Goal: Task Accomplishment & Management: Use online tool/utility

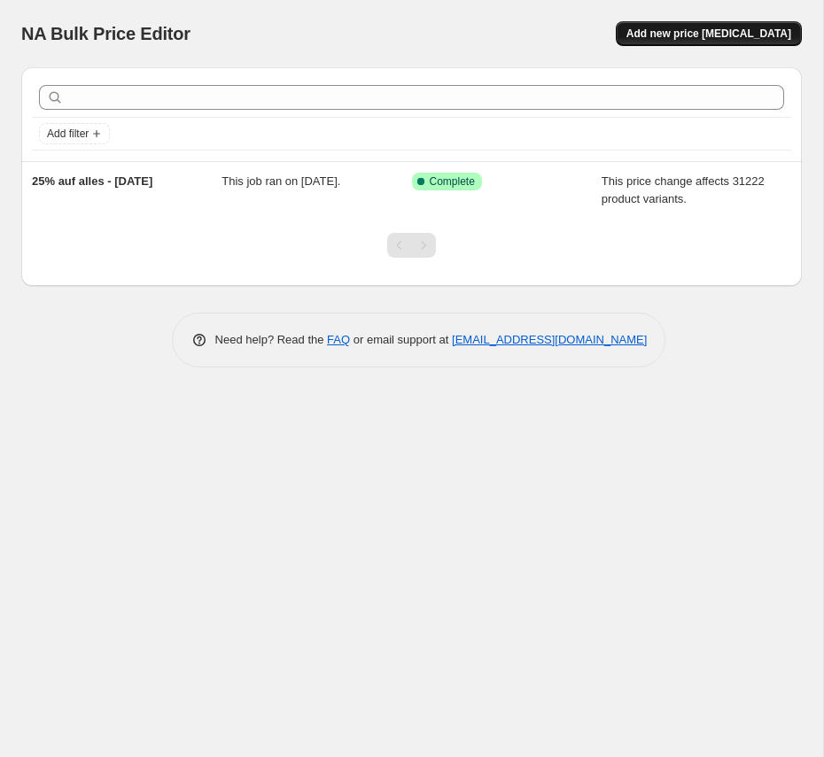
click at [720, 33] on span "Add new price [MEDICAL_DATA]" at bounding box center [708, 34] width 165 height 14
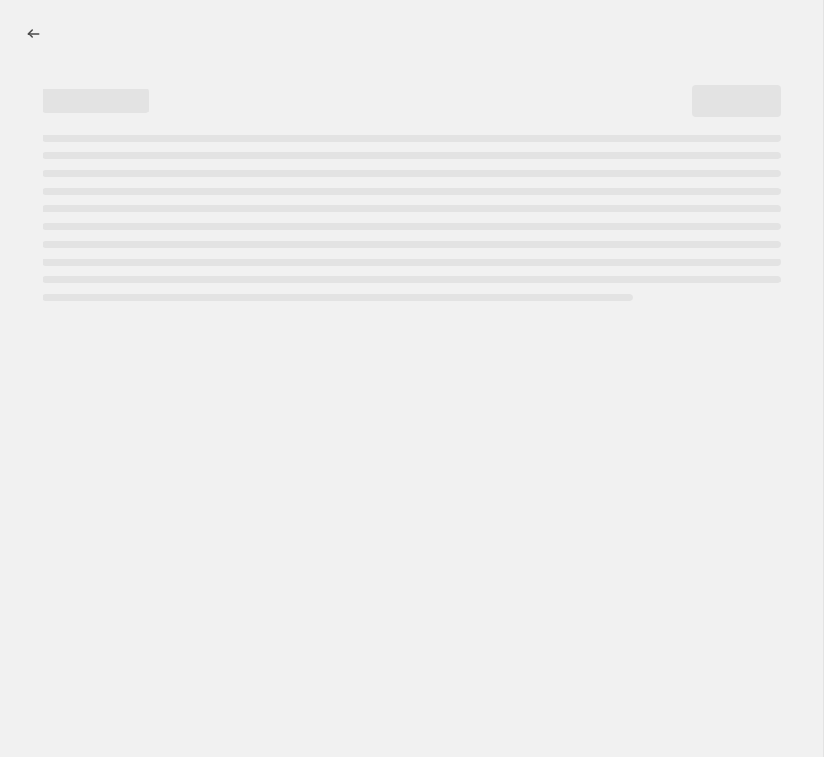
select select "percentage"
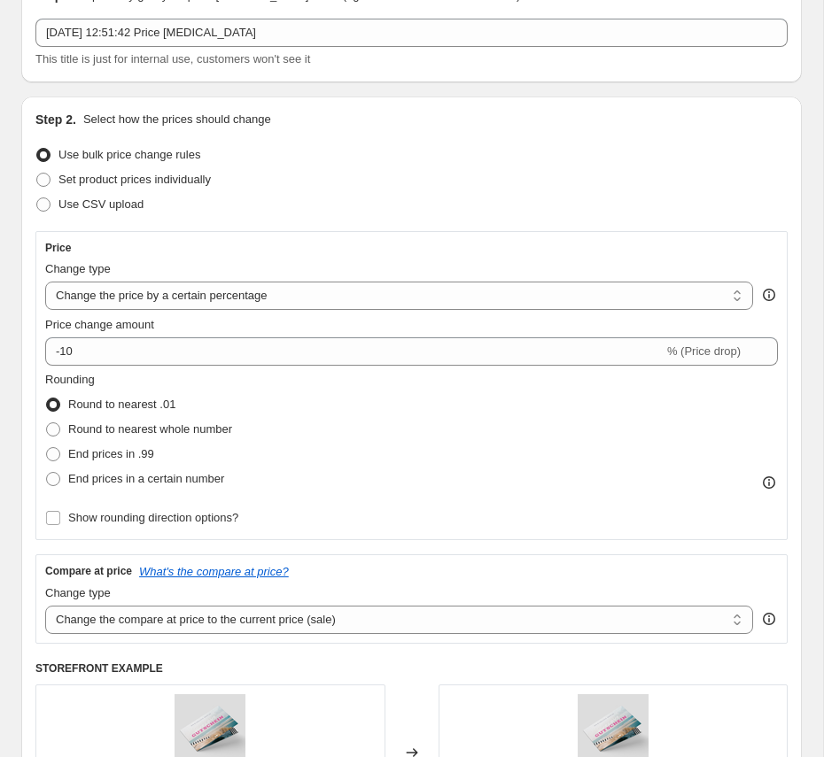
scroll to position [96, 0]
click at [199, 178] on span "Set product prices individually" at bounding box center [134, 178] width 152 height 13
click at [37, 173] on input "Set product prices individually" at bounding box center [36, 172] width 1 height 1
radio input "true"
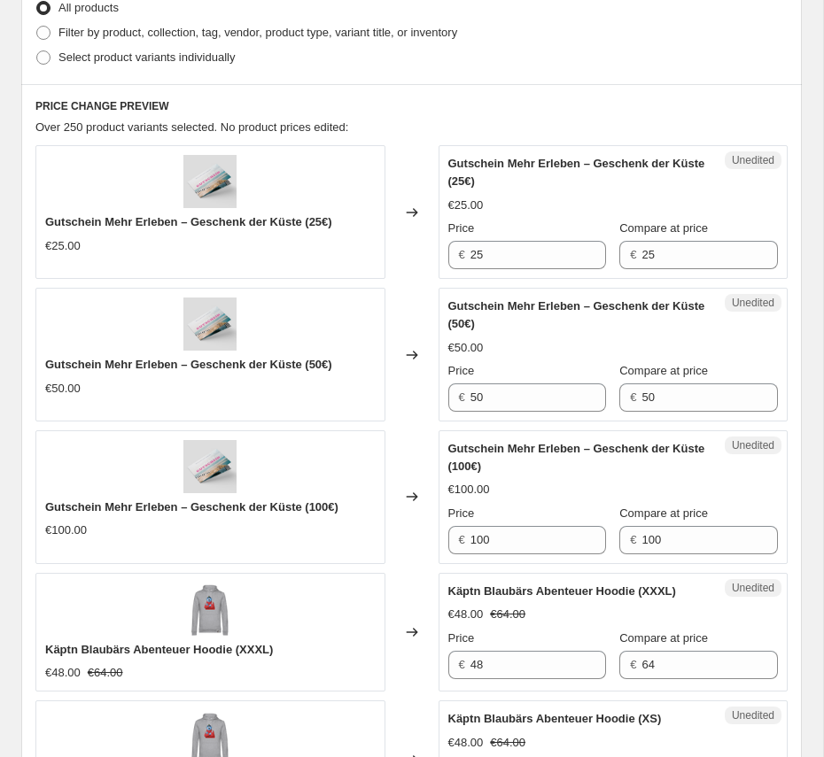
scroll to position [0, 0]
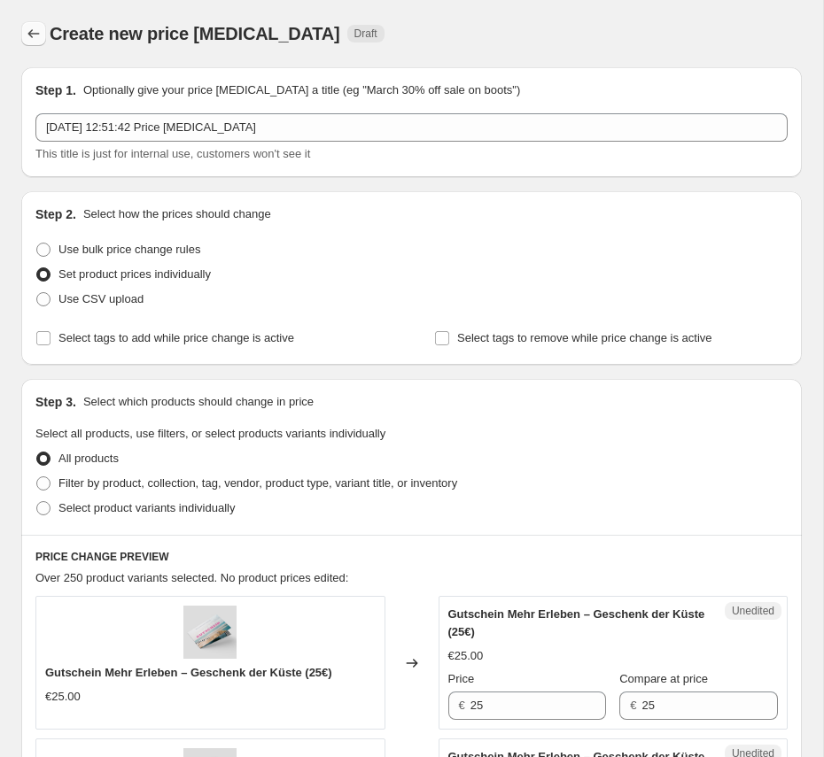
click at [39, 35] on icon "Price change jobs" at bounding box center [34, 34] width 18 height 18
